Goal: Task Accomplishment & Management: Manage account settings

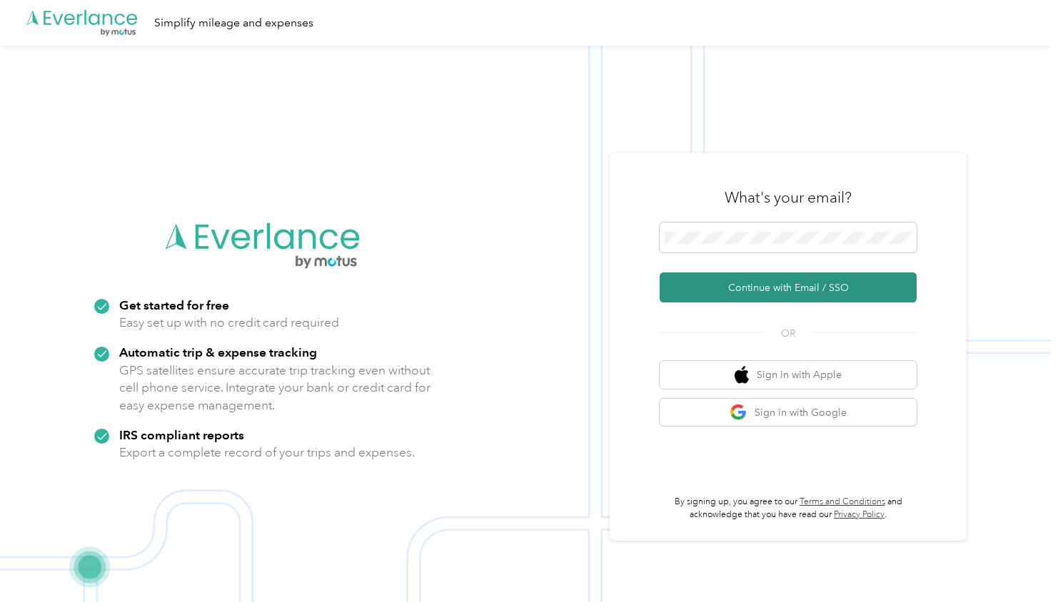
click at [744, 288] on button "Continue with Email / SSO" at bounding box center [788, 288] width 257 height 30
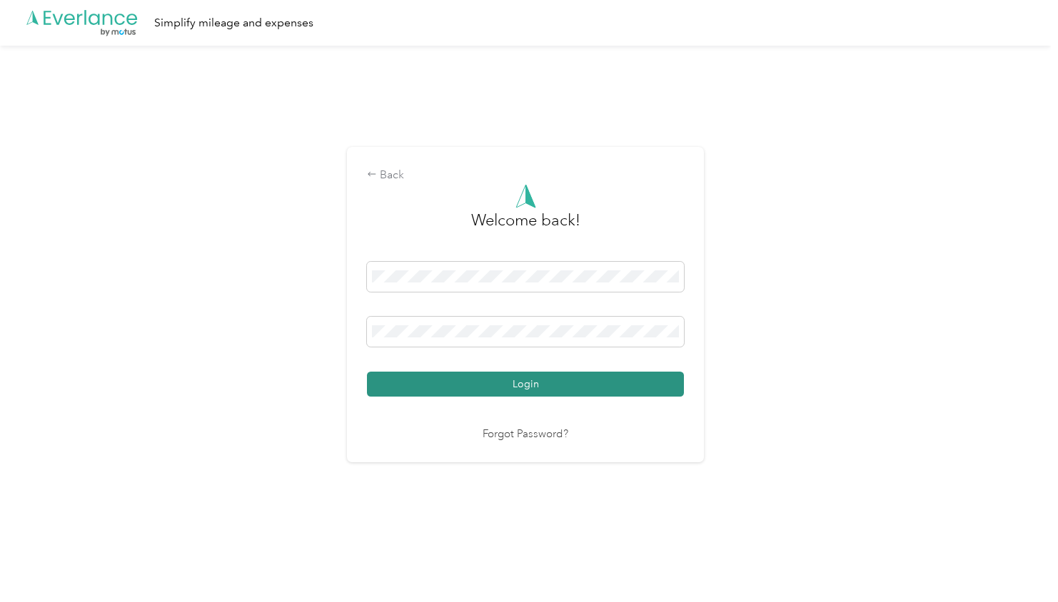
click at [549, 381] on button "Login" at bounding box center [525, 384] width 317 height 25
